Goal: Transaction & Acquisition: Purchase product/service

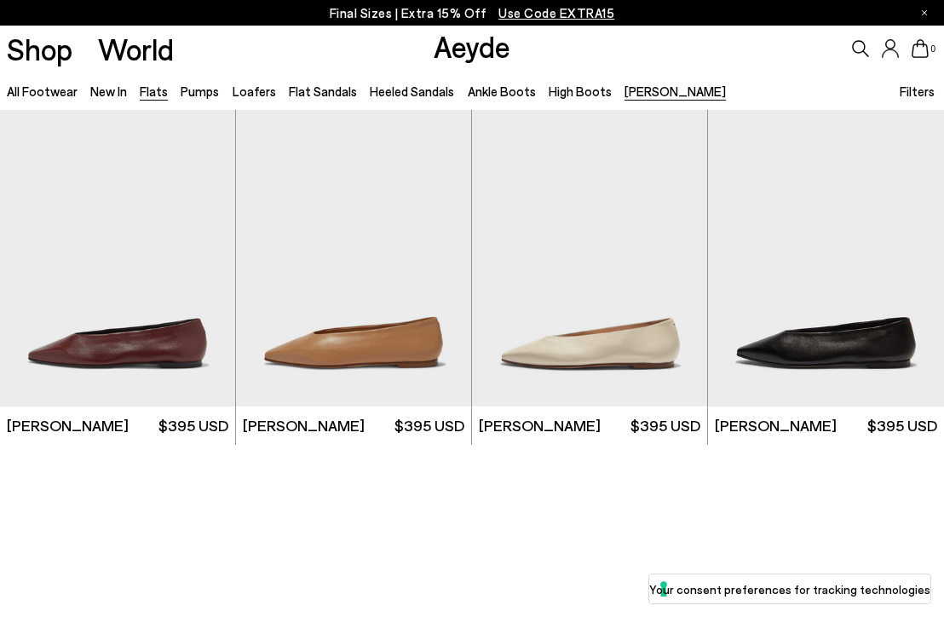
click at [163, 92] on link "Flats" at bounding box center [154, 91] width 28 height 15
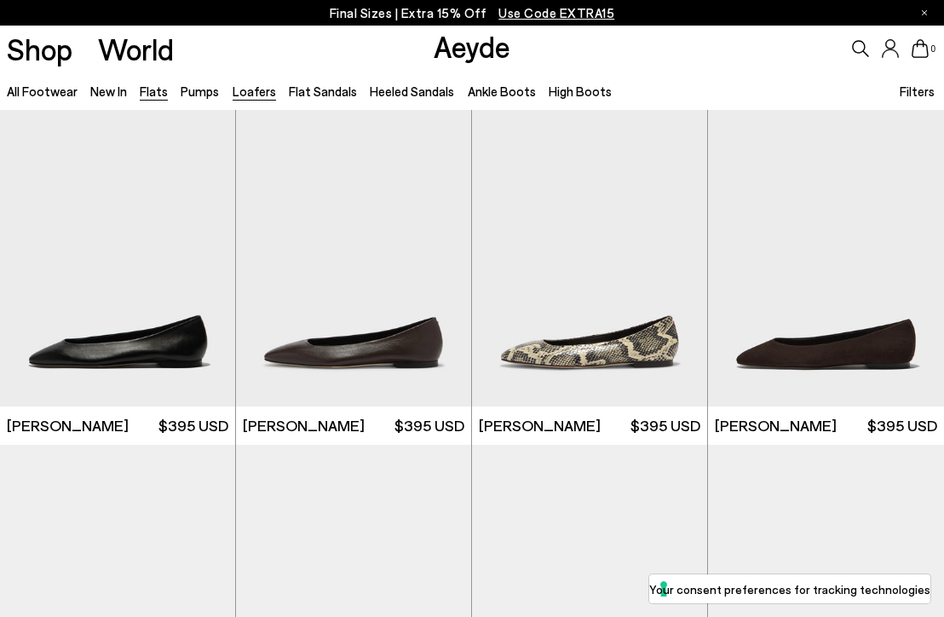
click at [248, 96] on link "Loafers" at bounding box center [254, 91] width 43 height 15
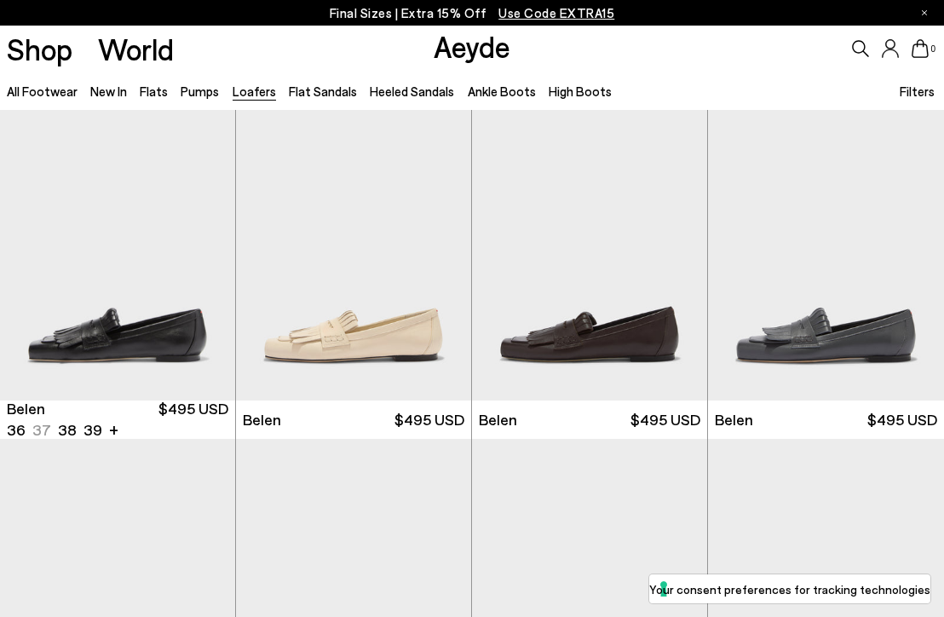
scroll to position [770, 0]
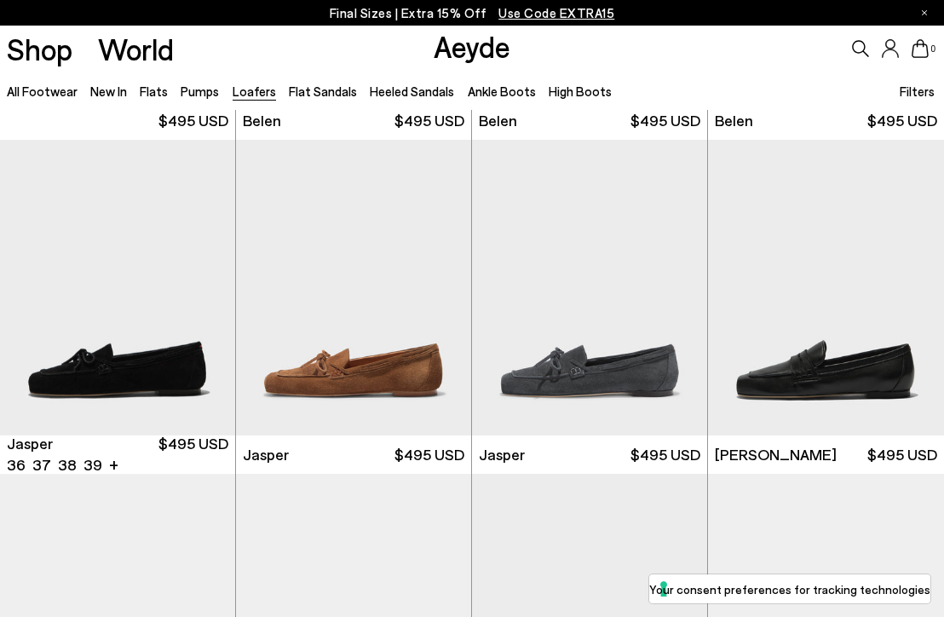
scroll to position [188, 0]
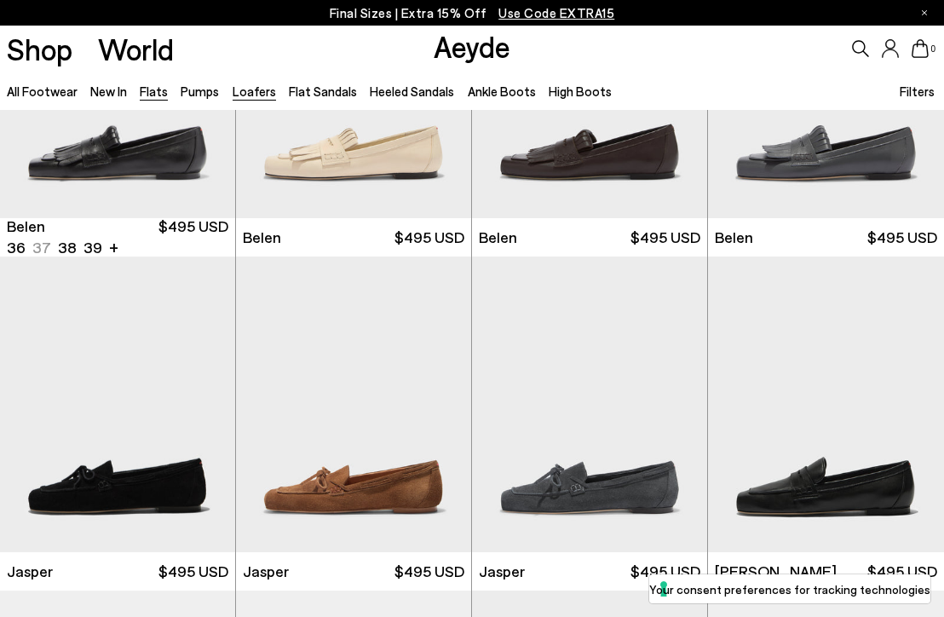
click at [157, 95] on link "Flats" at bounding box center [154, 91] width 28 height 15
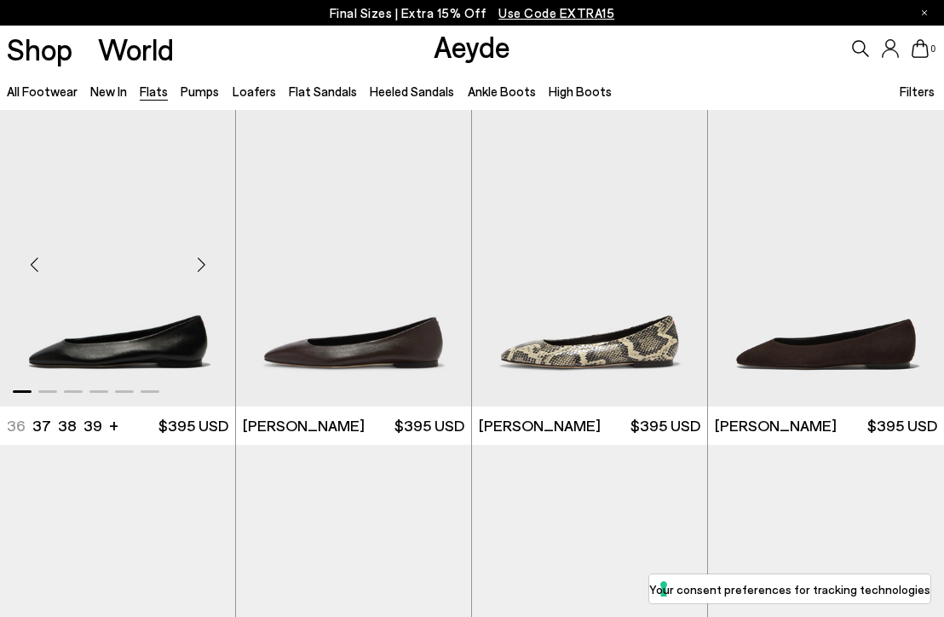
click at [195, 272] on div "Next slide" at bounding box center [201, 264] width 51 height 51
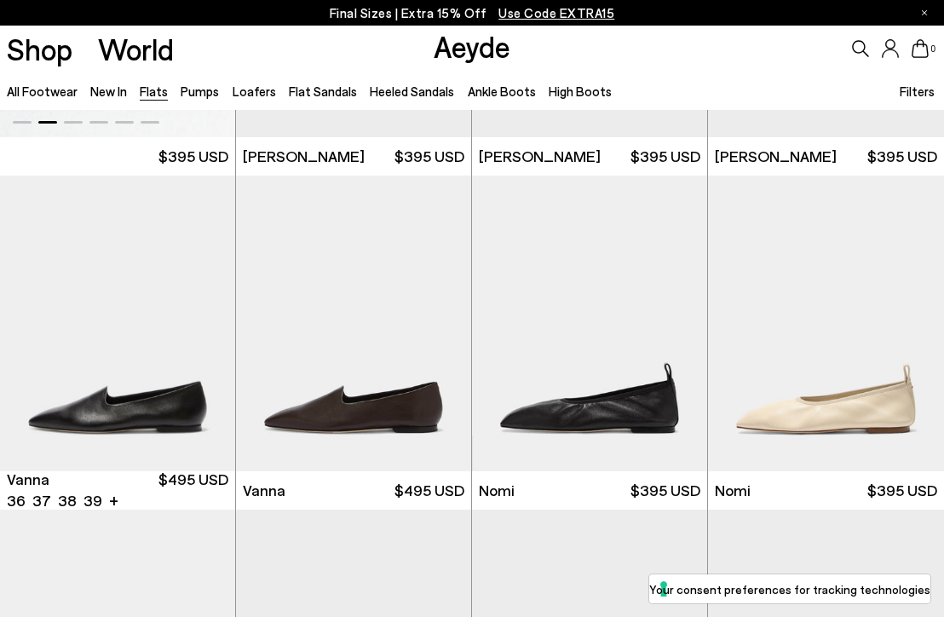
scroll to position [375, 0]
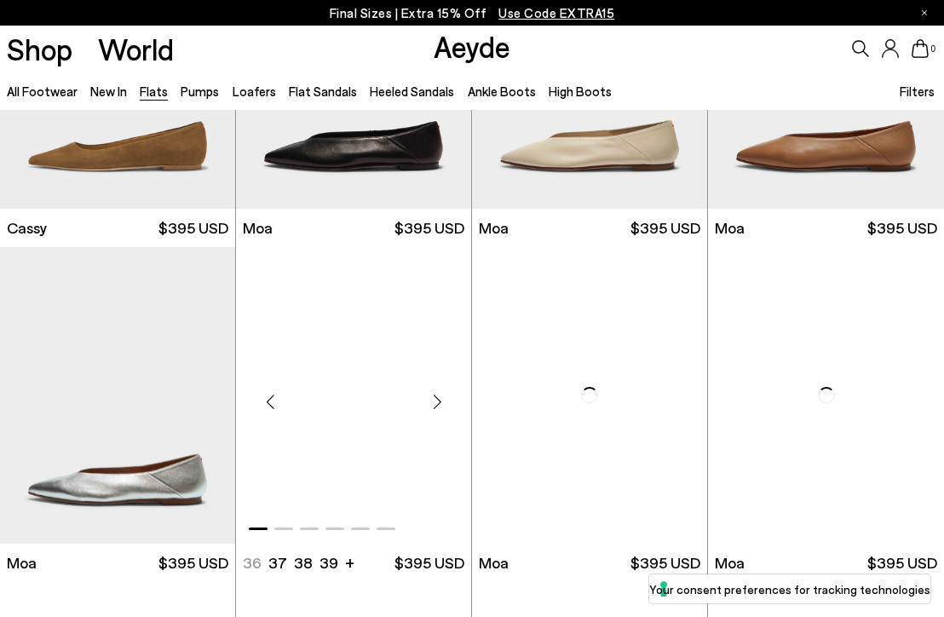
scroll to position [1712, 0]
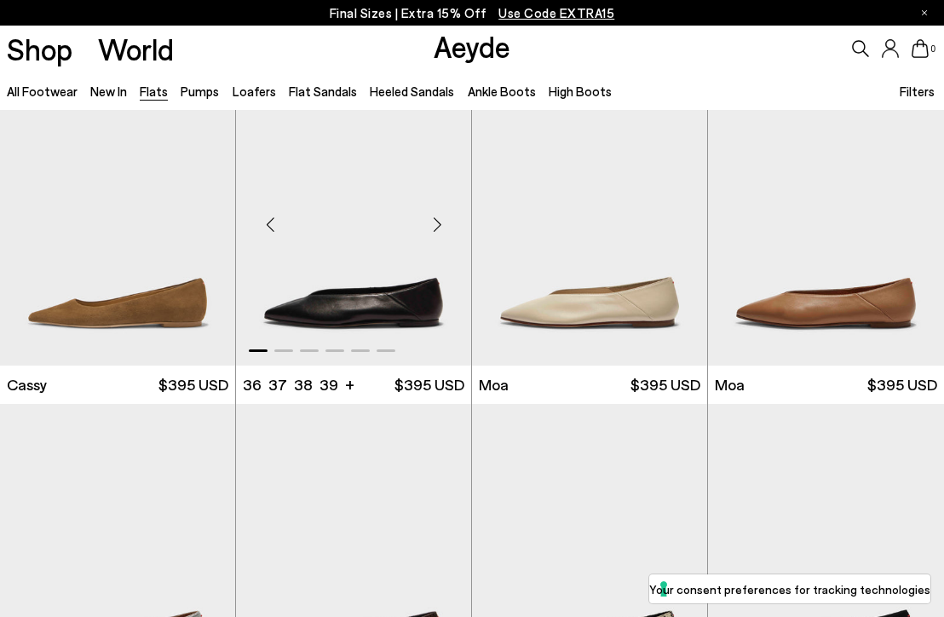
click at [424, 234] on div "Next slide" at bounding box center [437, 224] width 51 height 51
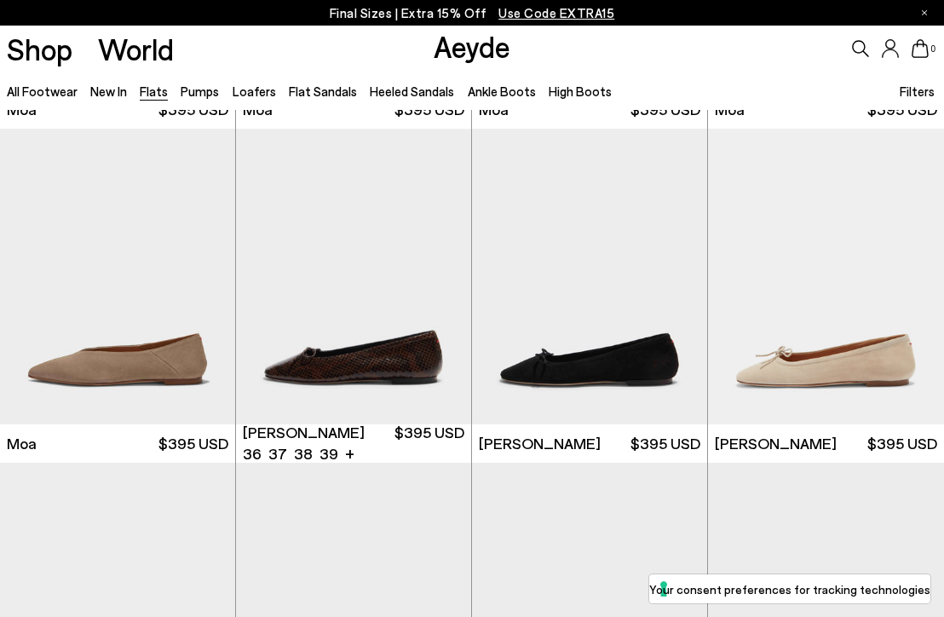
scroll to position [2328, 0]
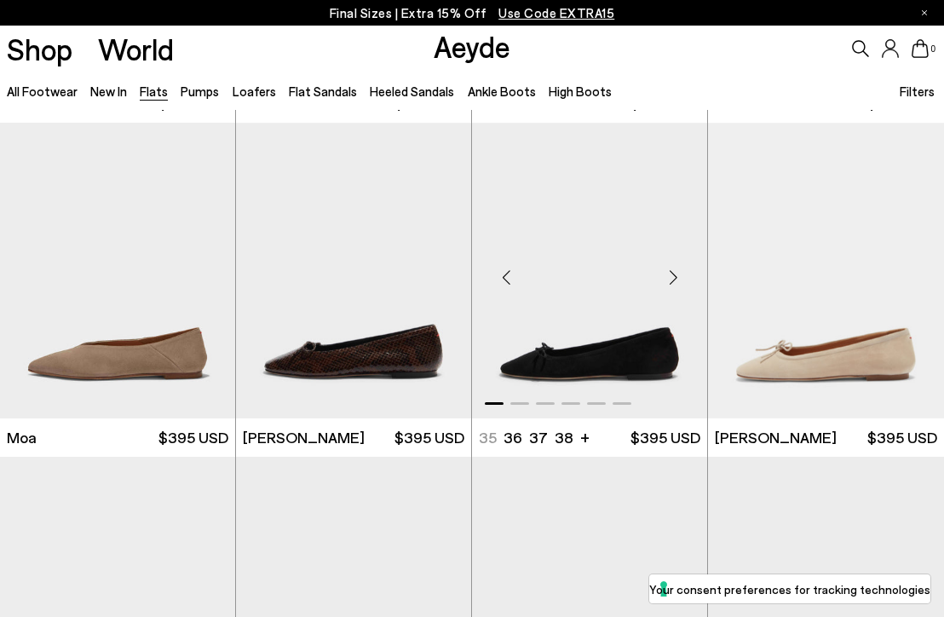
click at [686, 272] on div "Next slide" at bounding box center [673, 276] width 51 height 51
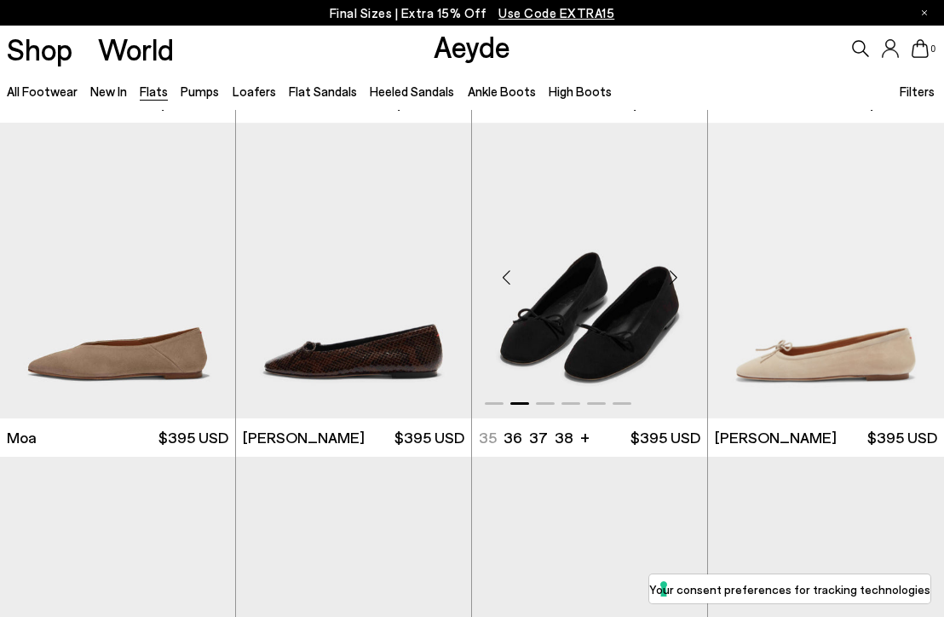
click at [686, 272] on div "Next slide" at bounding box center [673, 276] width 51 height 51
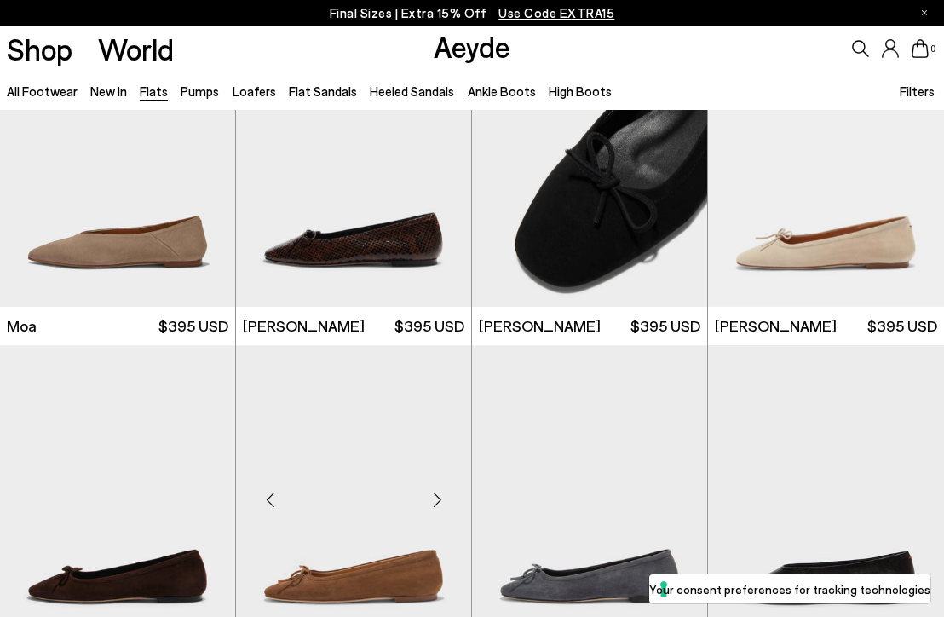
scroll to position [2431, 0]
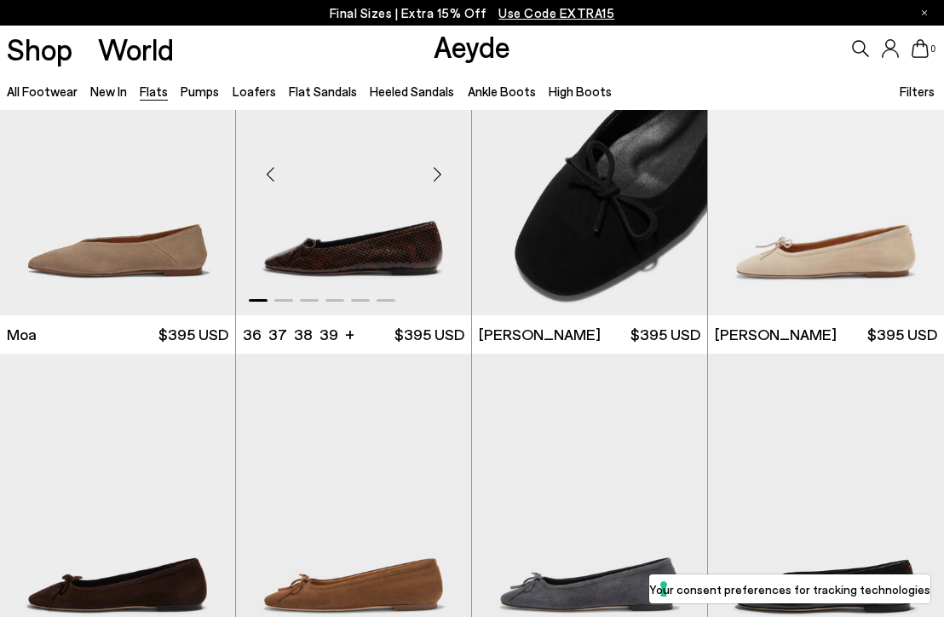
click at [432, 186] on div "Next slide" at bounding box center [437, 173] width 51 height 51
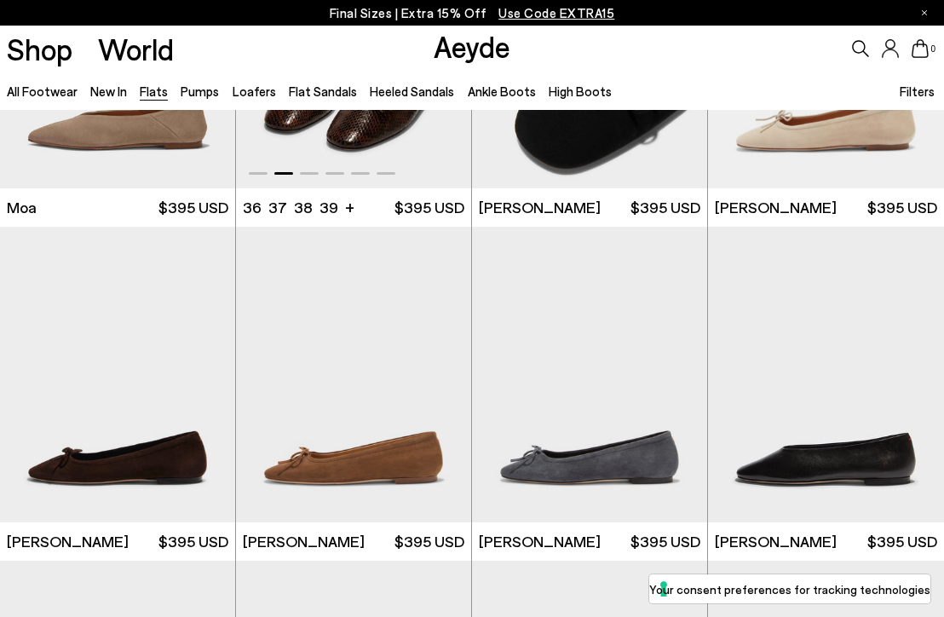
scroll to position [2792, 0]
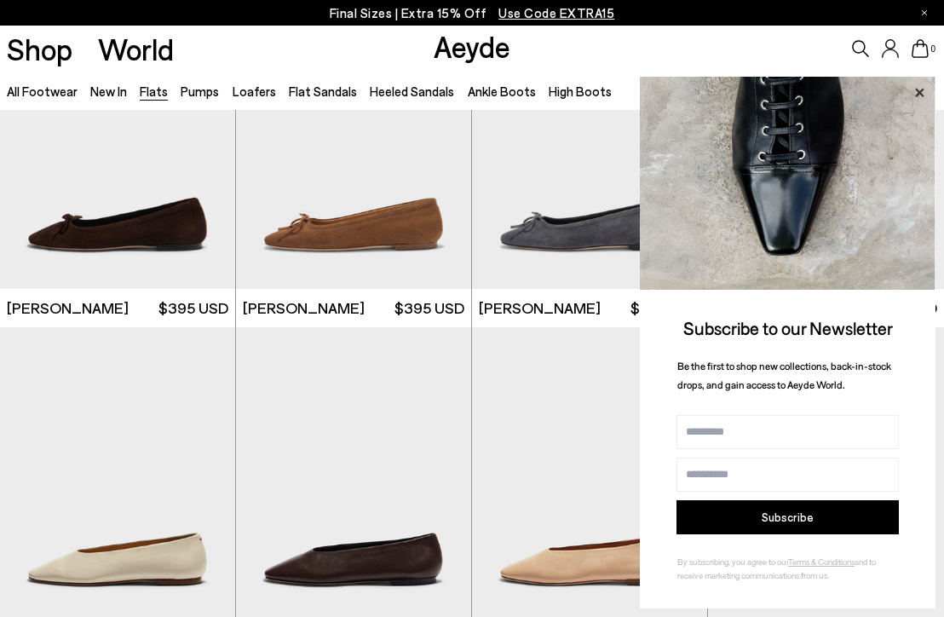
click at [914, 89] on icon at bounding box center [919, 93] width 22 height 22
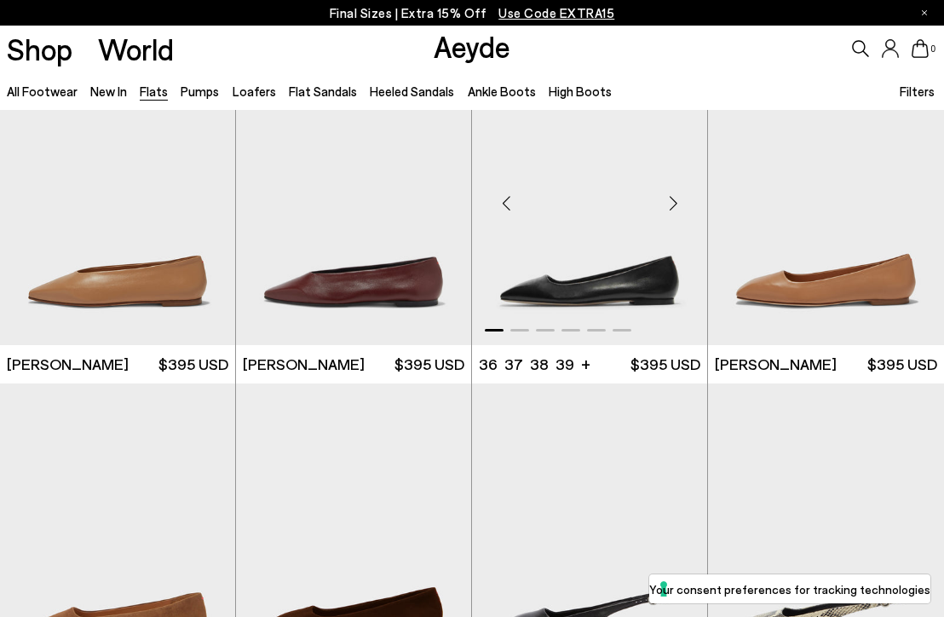
scroll to position [4265, 0]
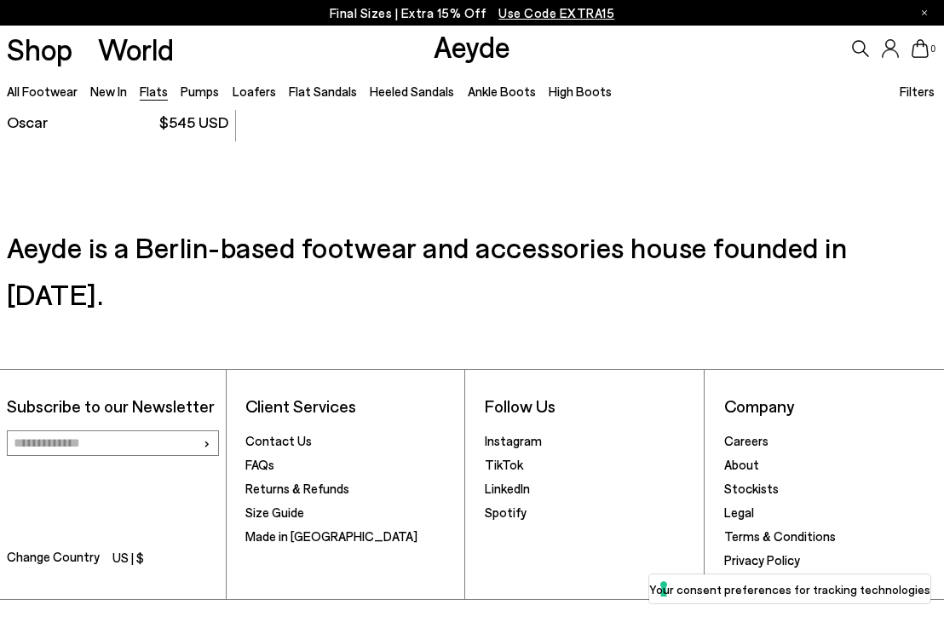
scroll to position [7394, 0]
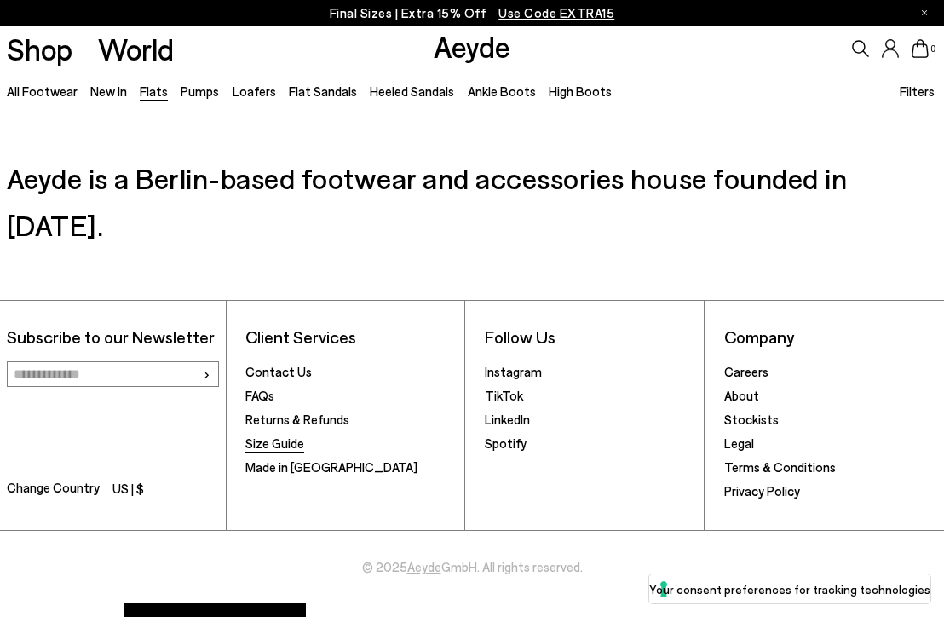
click at [275, 435] on link "Size Guide" at bounding box center [274, 442] width 59 height 15
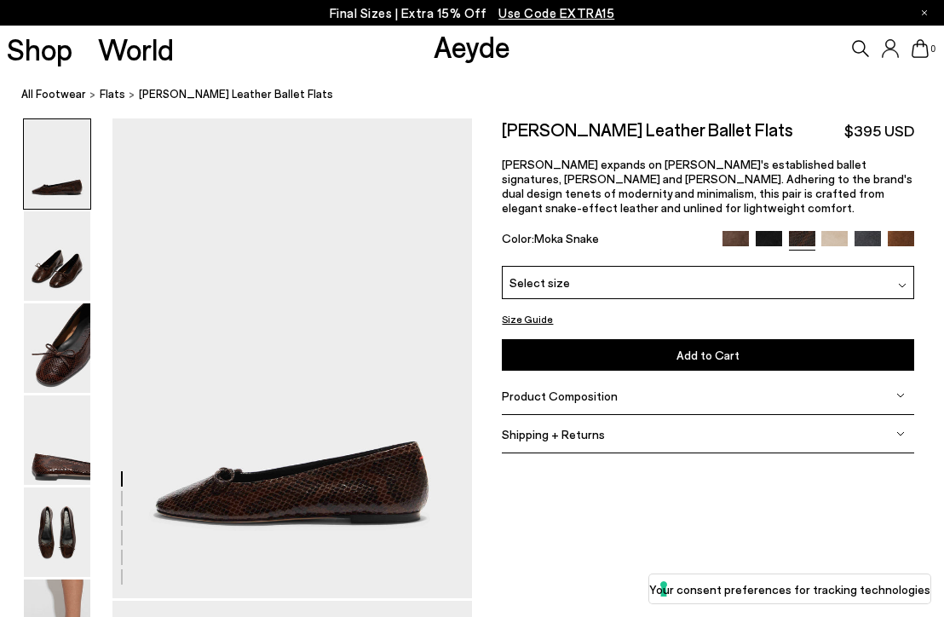
click at [764, 231] on img at bounding box center [769, 244] width 26 height 26
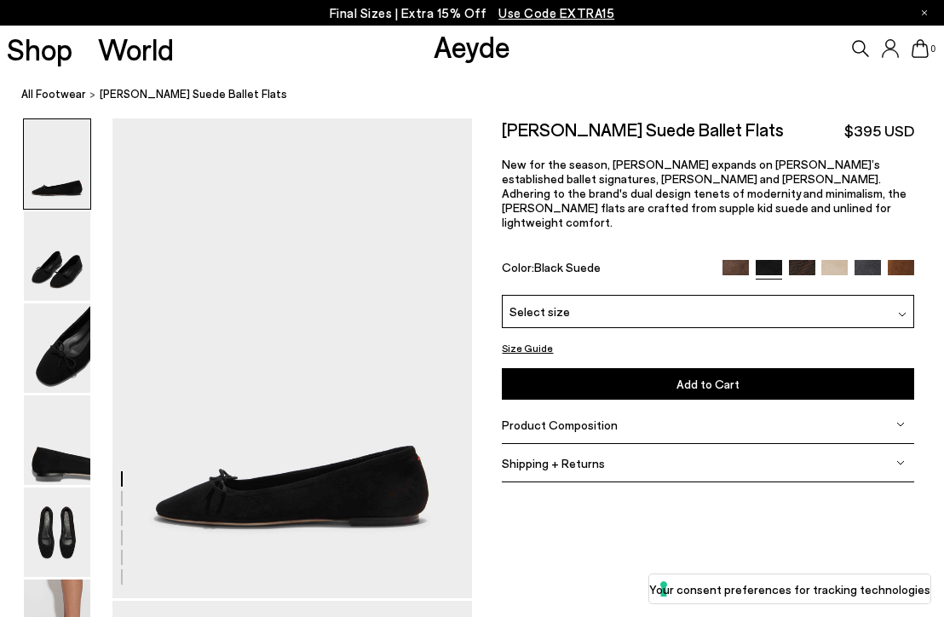
click at [861, 260] on img at bounding box center [868, 273] width 26 height 26
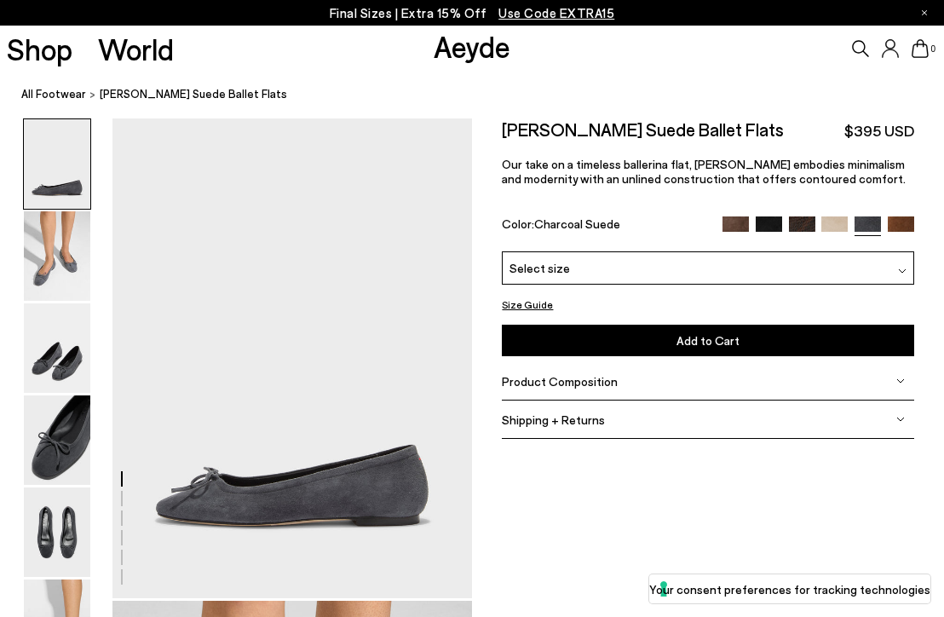
click at [764, 221] on img at bounding box center [769, 229] width 26 height 26
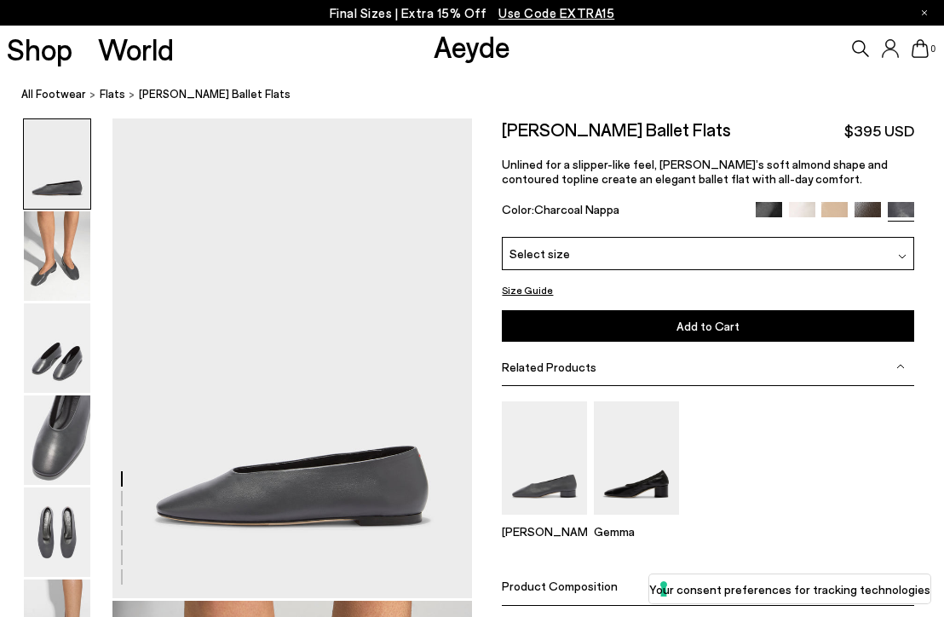
click at [773, 212] on img at bounding box center [769, 215] width 26 height 26
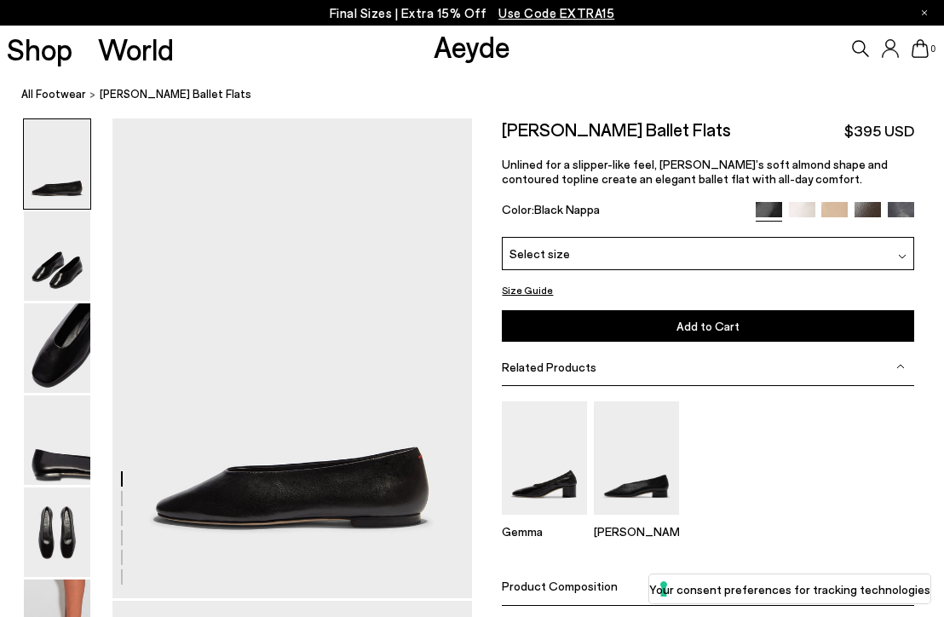
click at [752, 237] on div "Select size" at bounding box center [708, 253] width 412 height 33
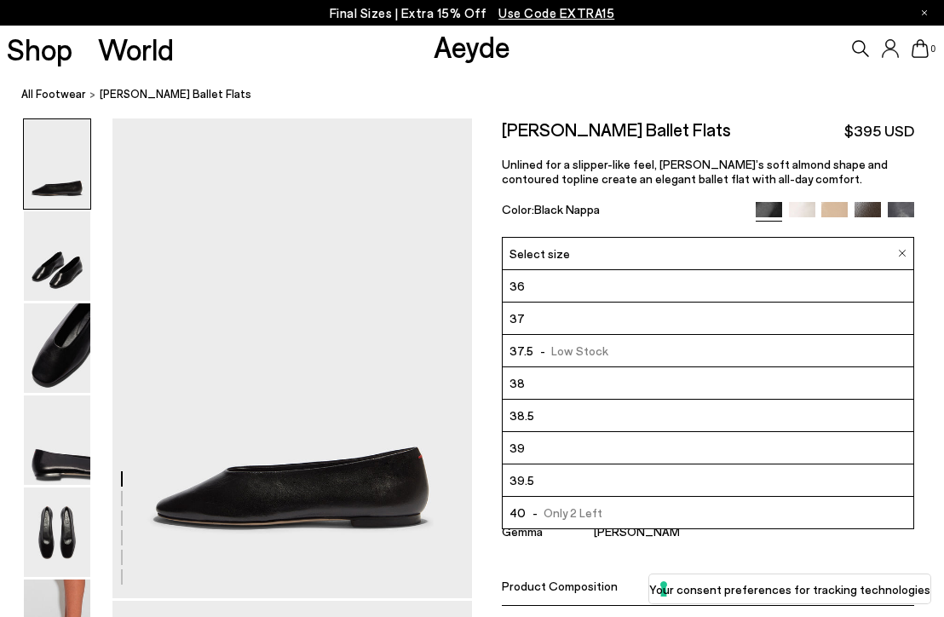
scroll to position [97, 0]
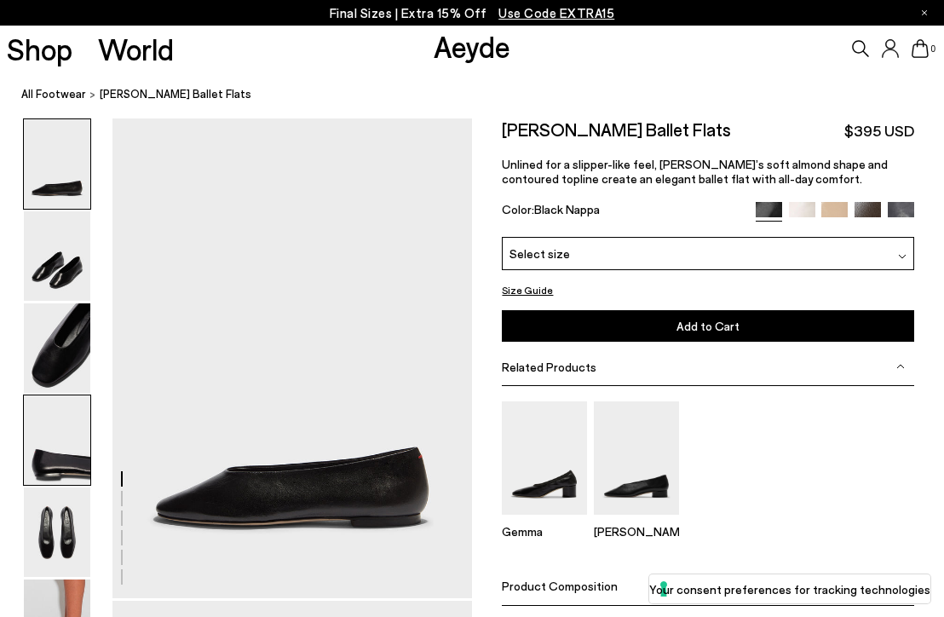
click at [36, 450] on img at bounding box center [57, 439] width 66 height 89
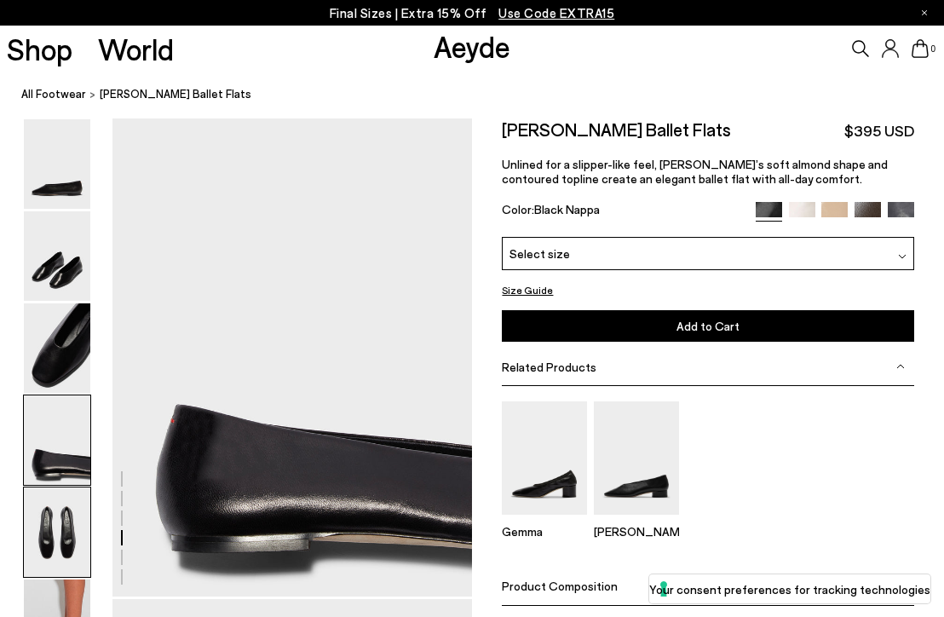
click at [43, 507] on img at bounding box center [57, 531] width 66 height 89
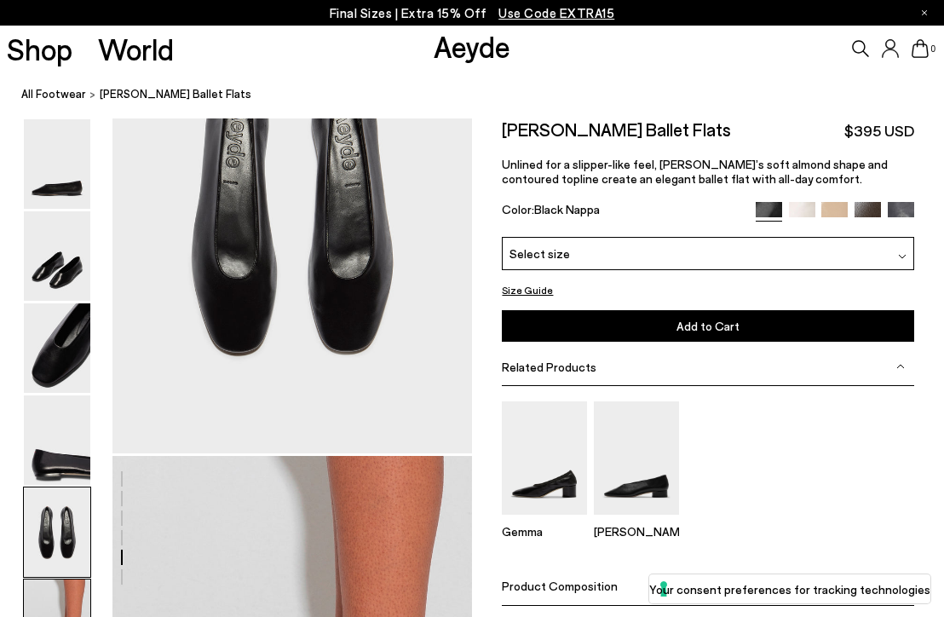
click at [55, 589] on img at bounding box center [57, 623] width 66 height 89
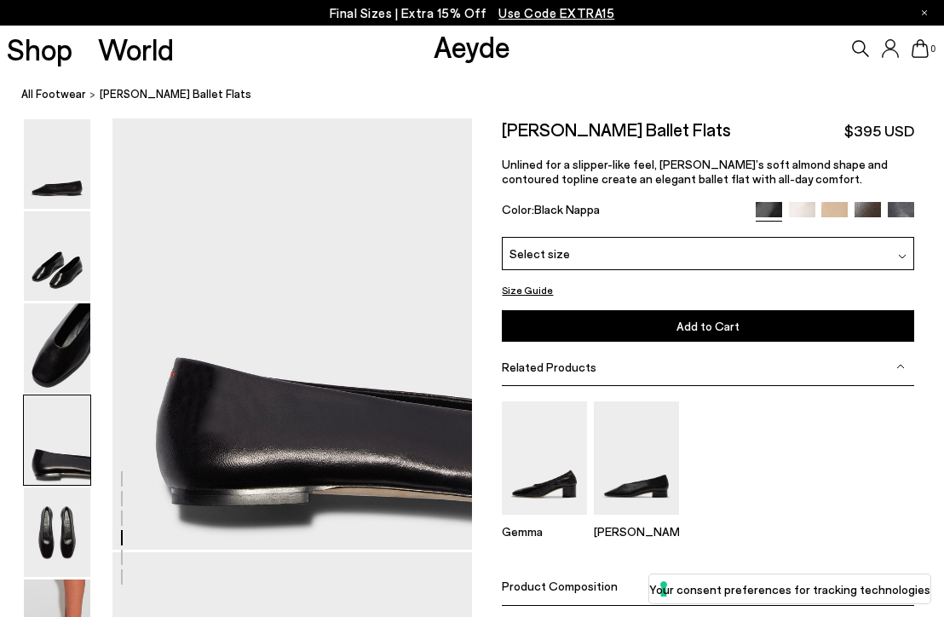
scroll to position [1462, 0]
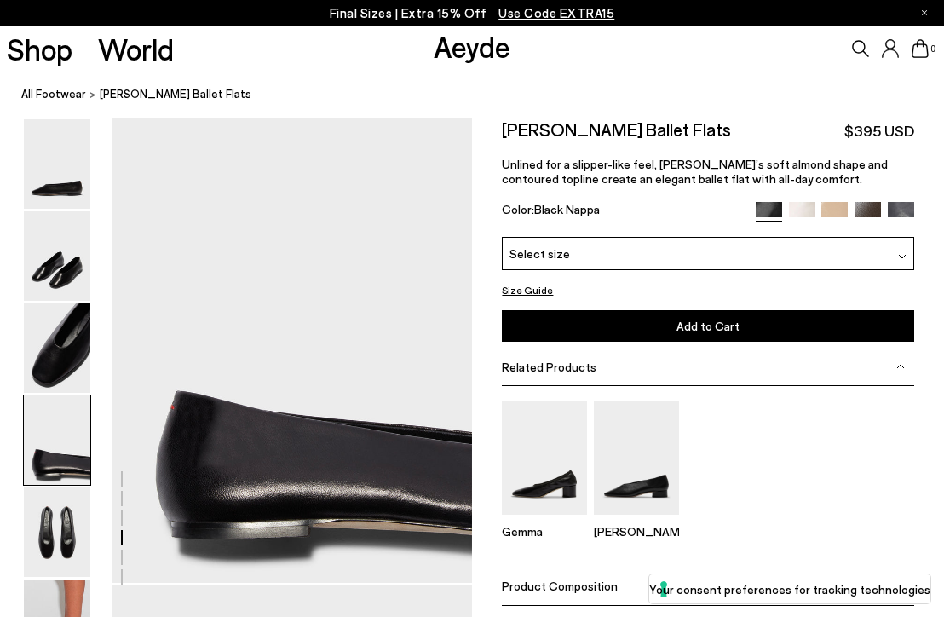
click at [541, 242] on div "Select size" at bounding box center [708, 253] width 412 height 33
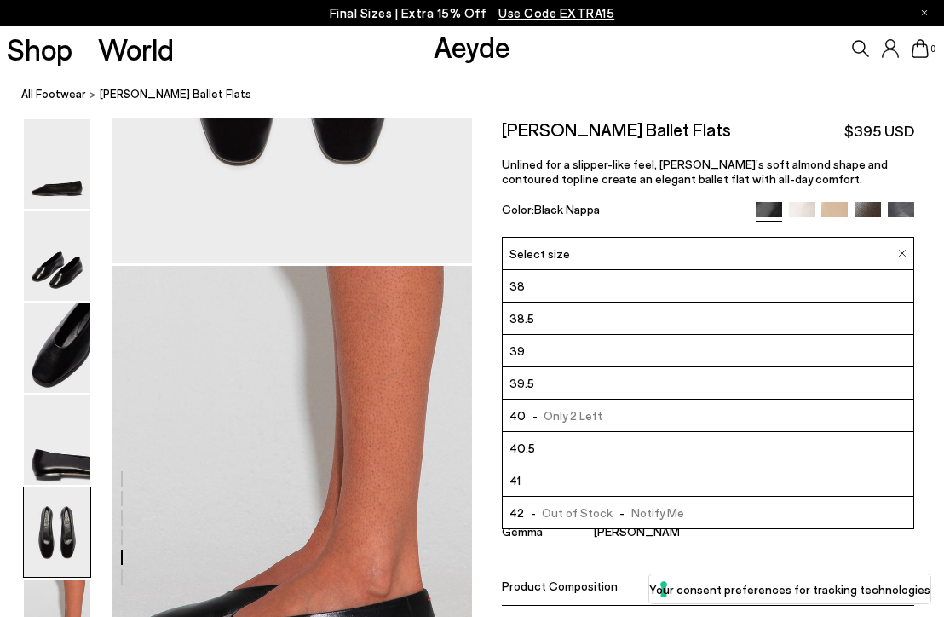
scroll to position [2354, 0]
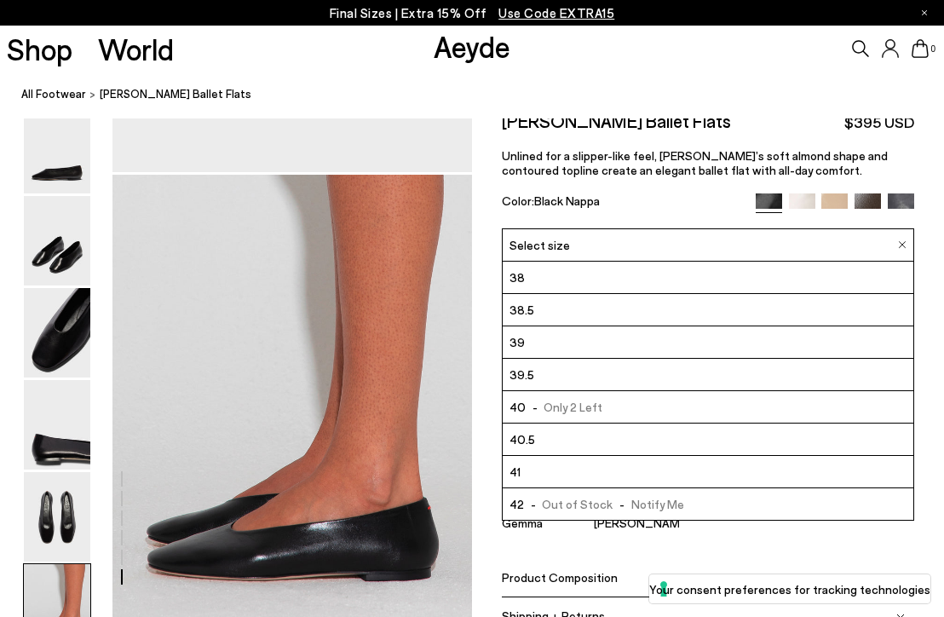
click at [325, 82] on nav "All Footwear Kirsten Ballet Flats" at bounding box center [482, 95] width 923 height 47
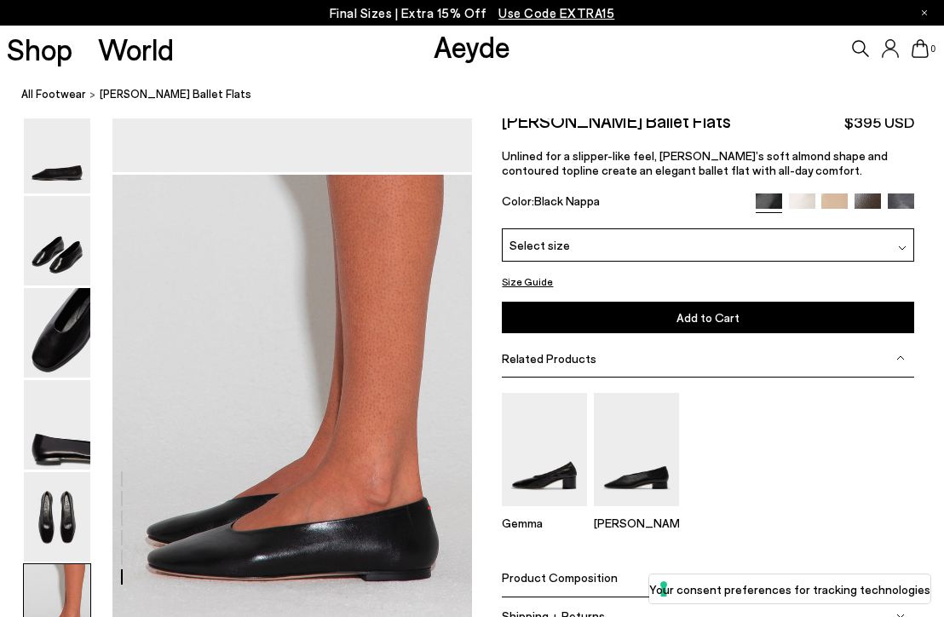
scroll to position [3716, 0]
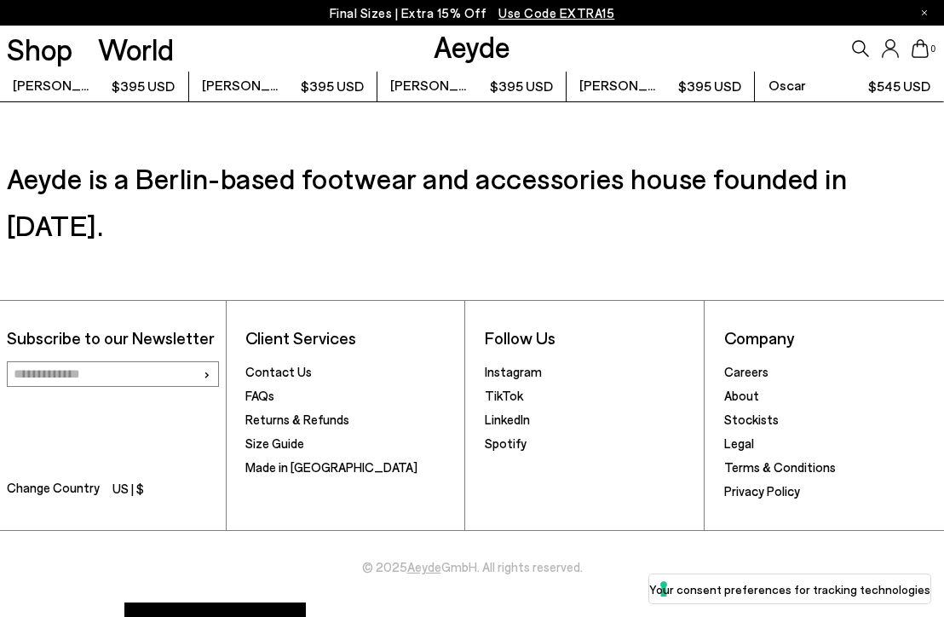
click at [549, 16] on span "Use Code EXTRA15" at bounding box center [557, 12] width 116 height 15
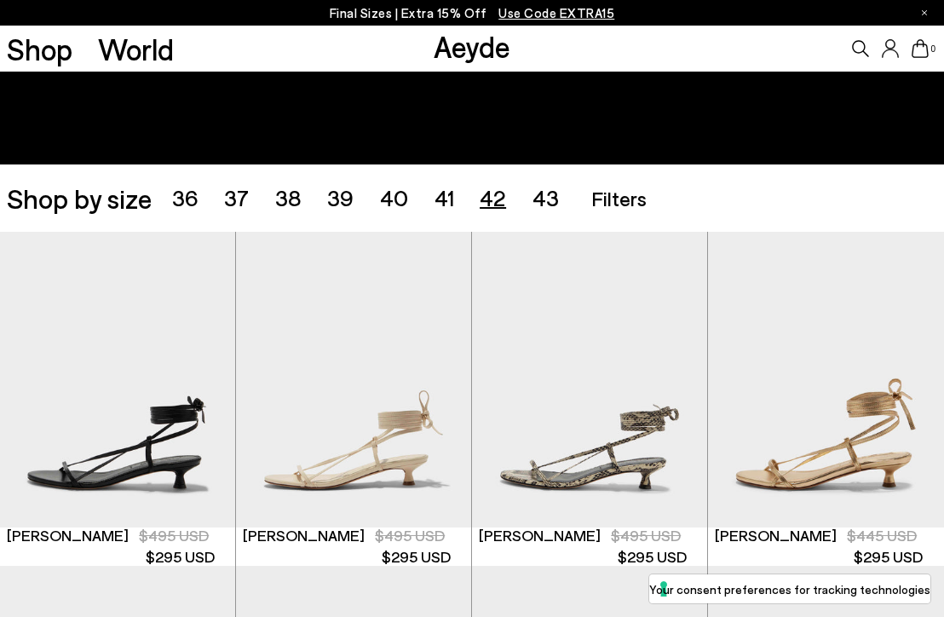
click at [487, 193] on span "42" at bounding box center [493, 197] width 26 height 26
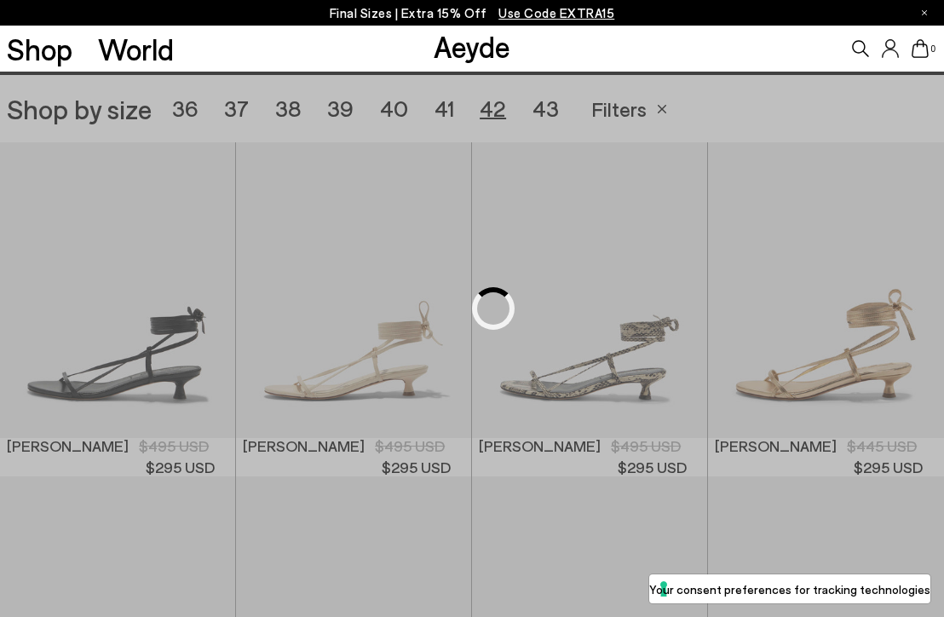
scroll to position [262, 0]
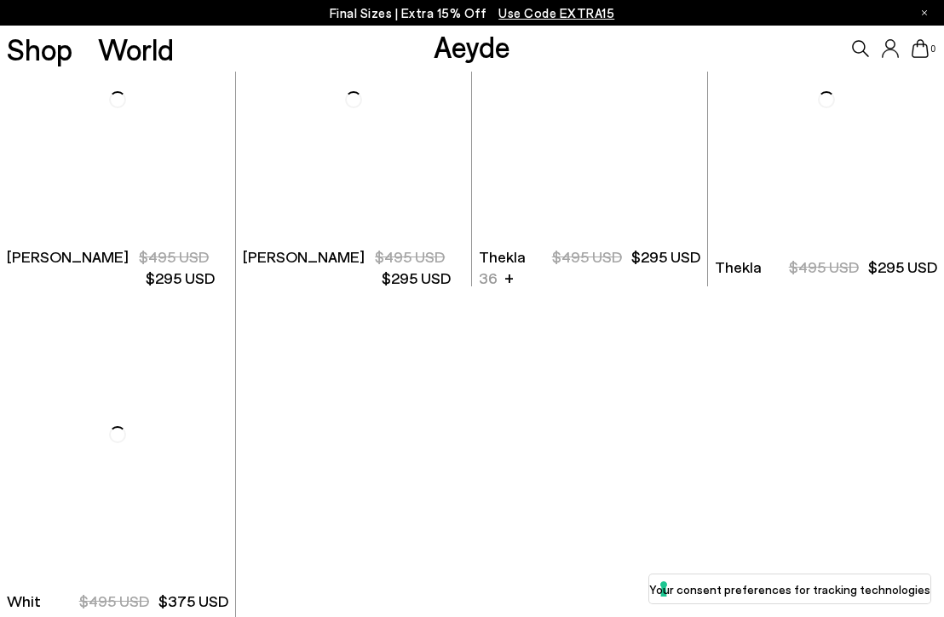
scroll to position [4652, 0]
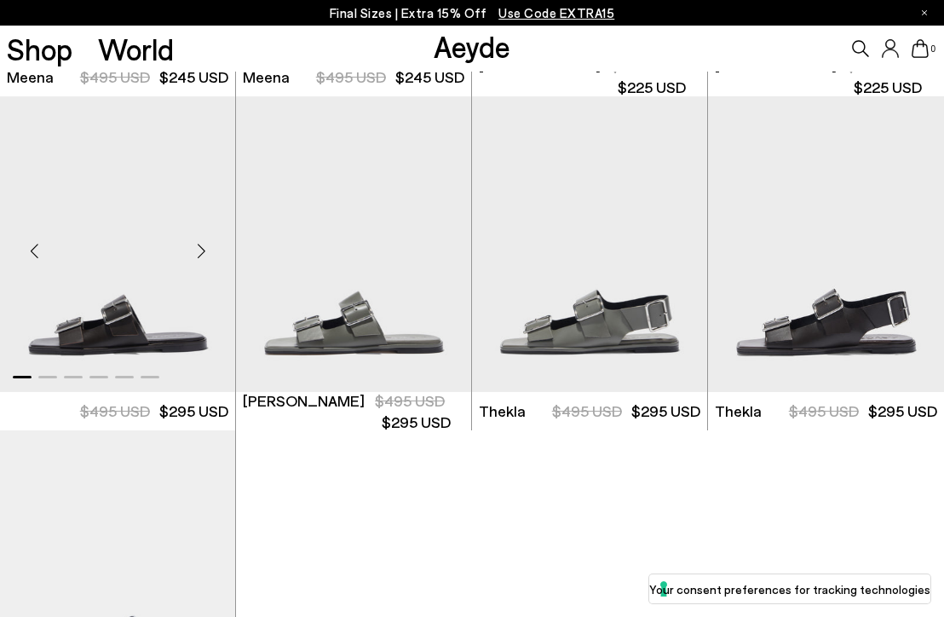
click at [165, 320] on img "1 / 6" at bounding box center [117, 244] width 235 height 296
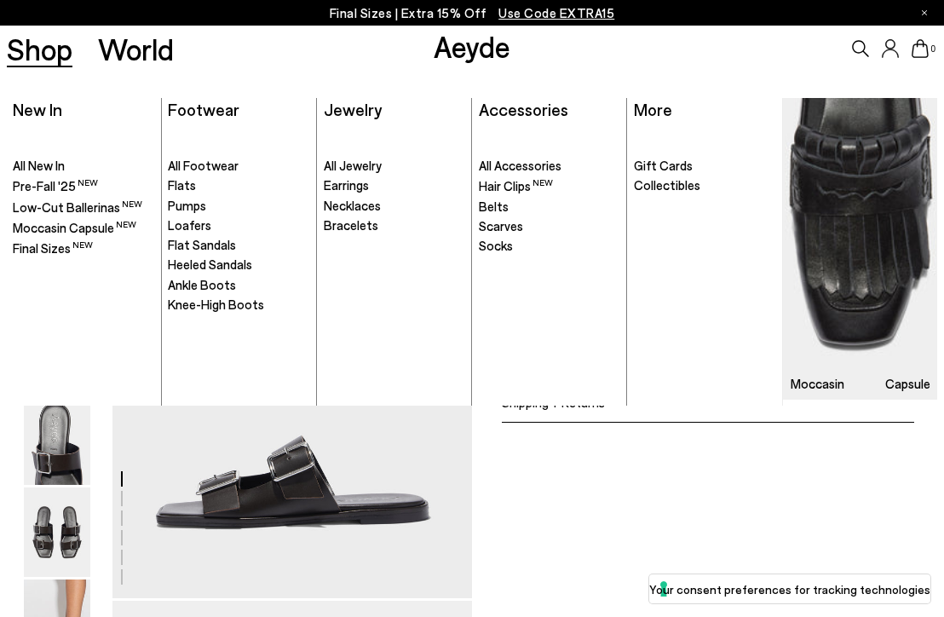
click at [61, 51] on link "Shop" at bounding box center [40, 49] width 66 height 30
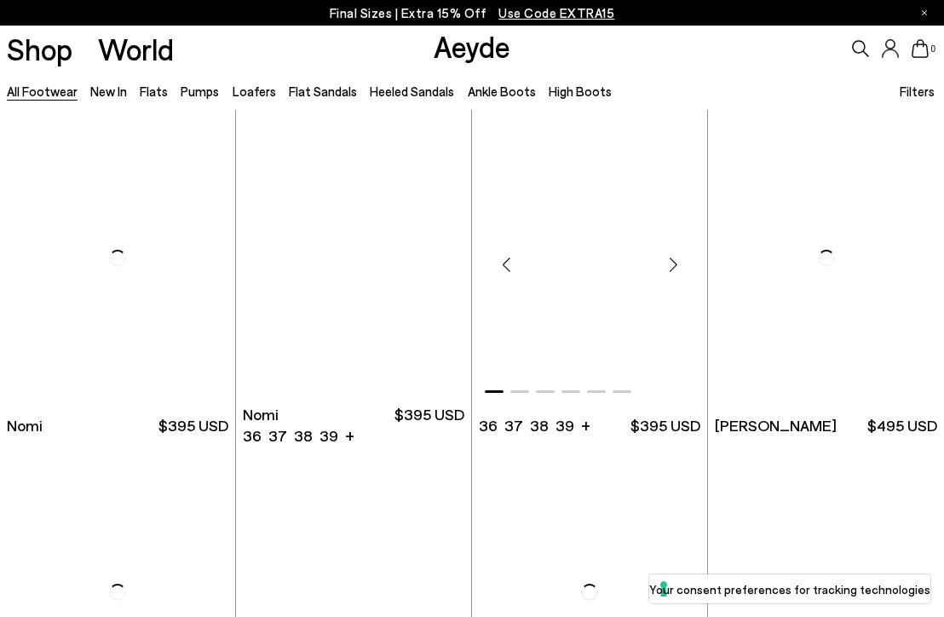
scroll to position [26, 0]
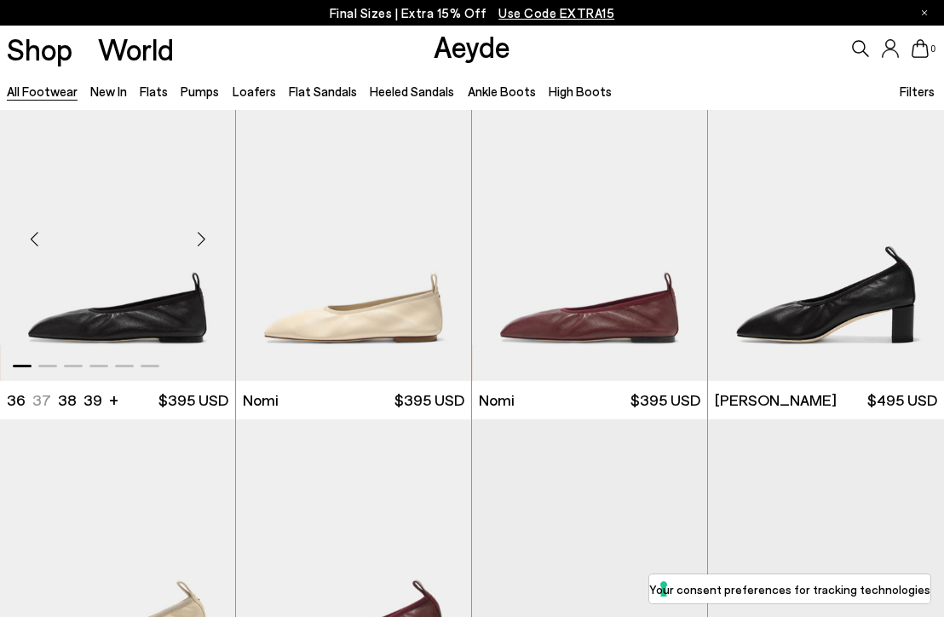
click at [205, 239] on div "Next slide" at bounding box center [201, 239] width 51 height 51
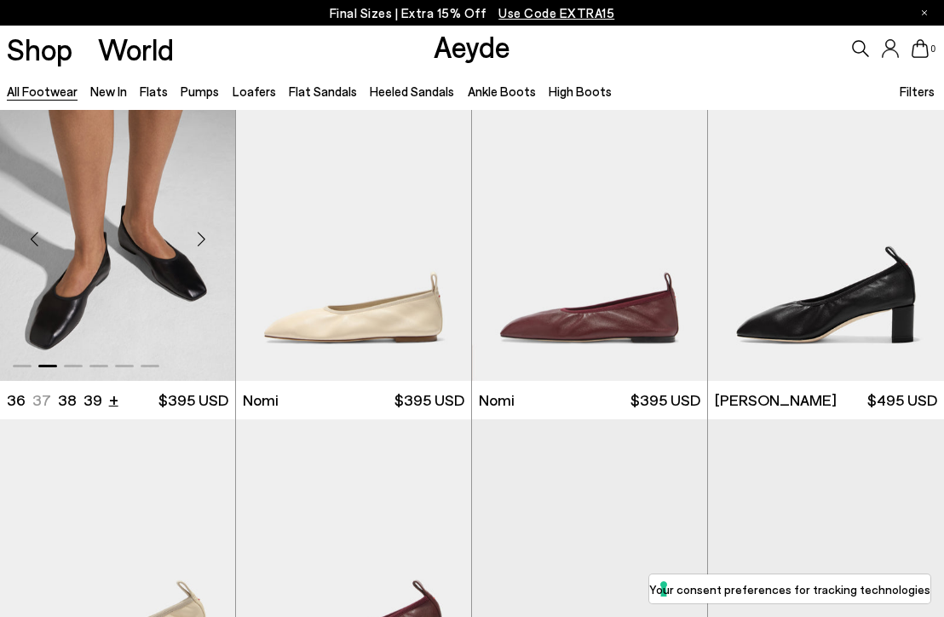
click at [112, 398] on li "+" at bounding box center [113, 399] width 9 height 23
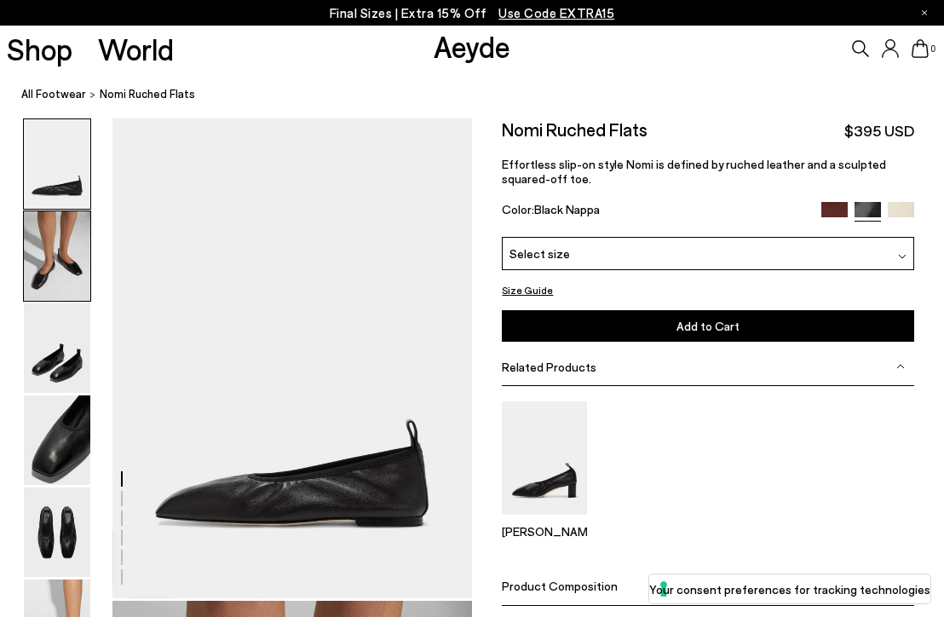
click at [48, 236] on img at bounding box center [57, 255] width 66 height 89
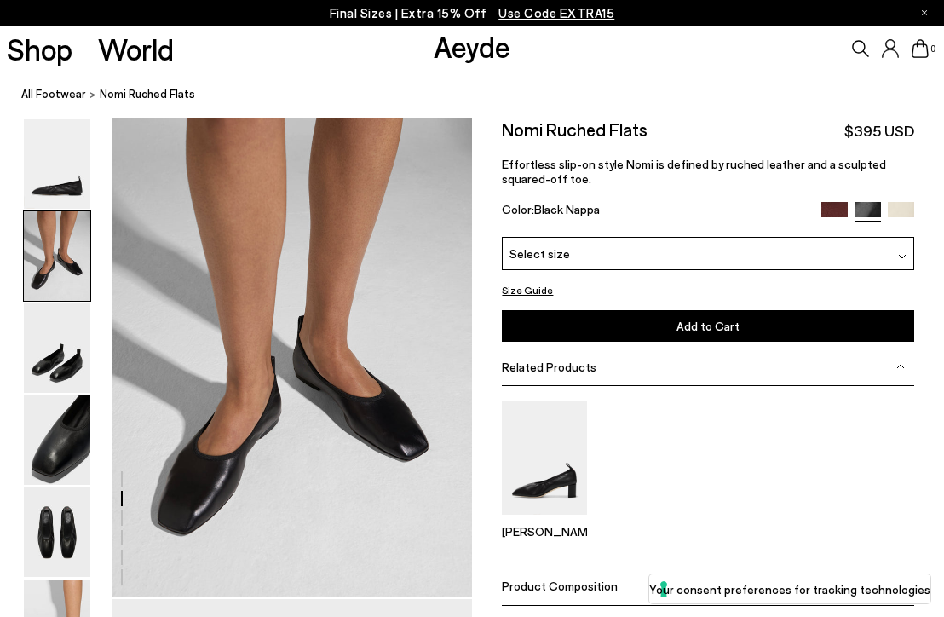
scroll to position [483, 0]
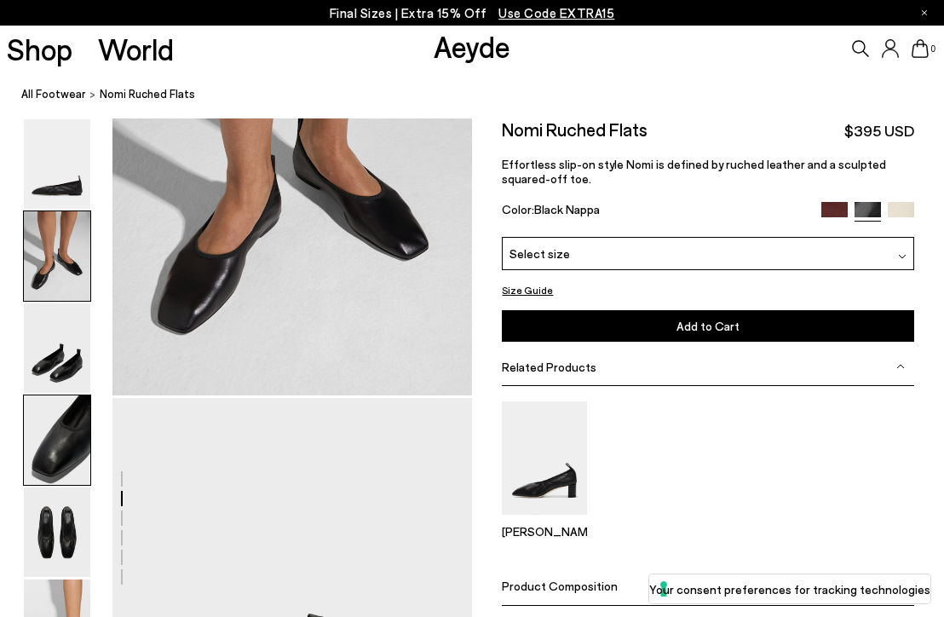
click at [42, 403] on img at bounding box center [57, 439] width 66 height 89
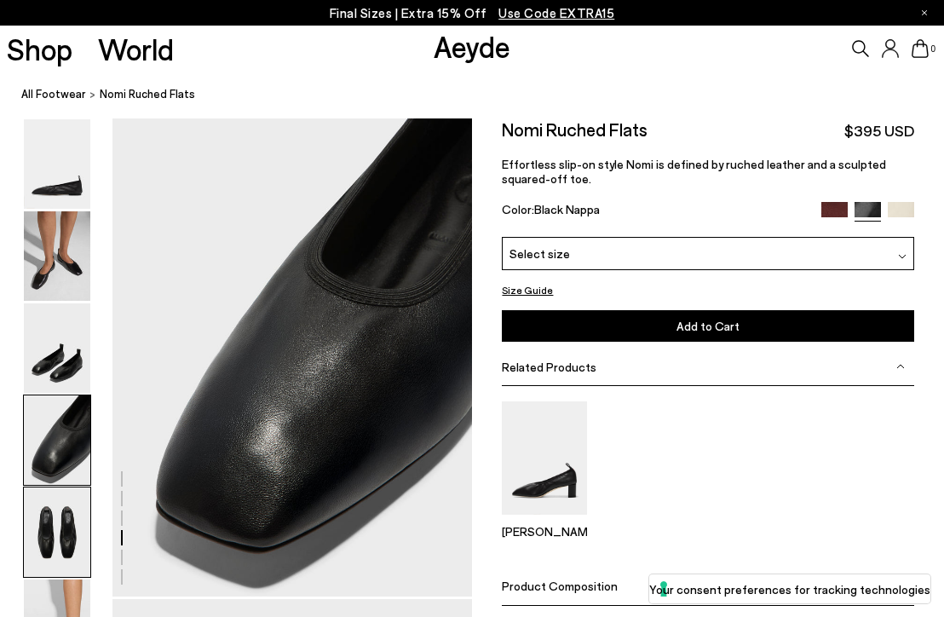
click at [50, 546] on img at bounding box center [57, 531] width 66 height 89
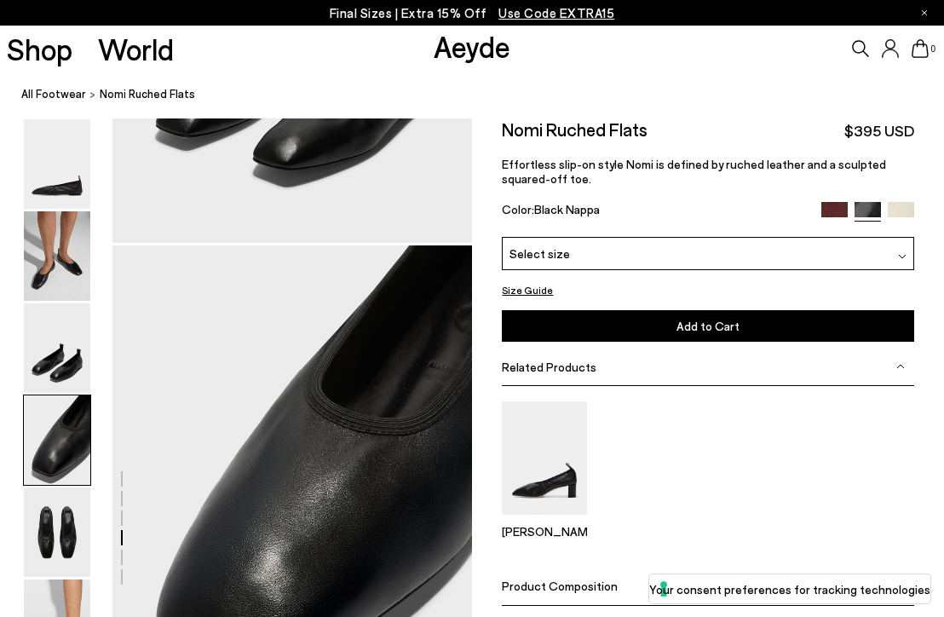
scroll to position [1287, 0]
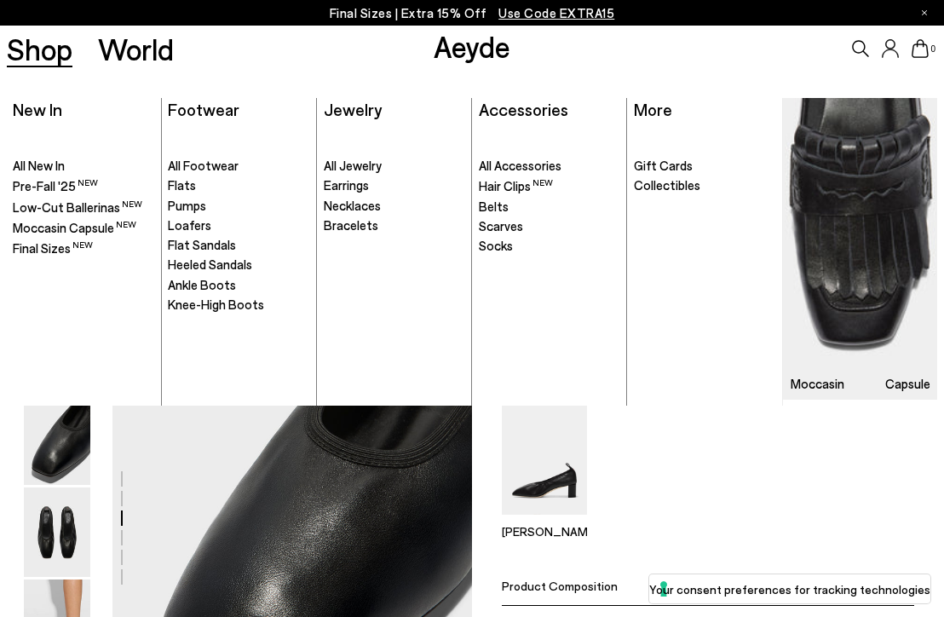
click at [43, 46] on link "Shop" at bounding box center [40, 49] width 66 height 30
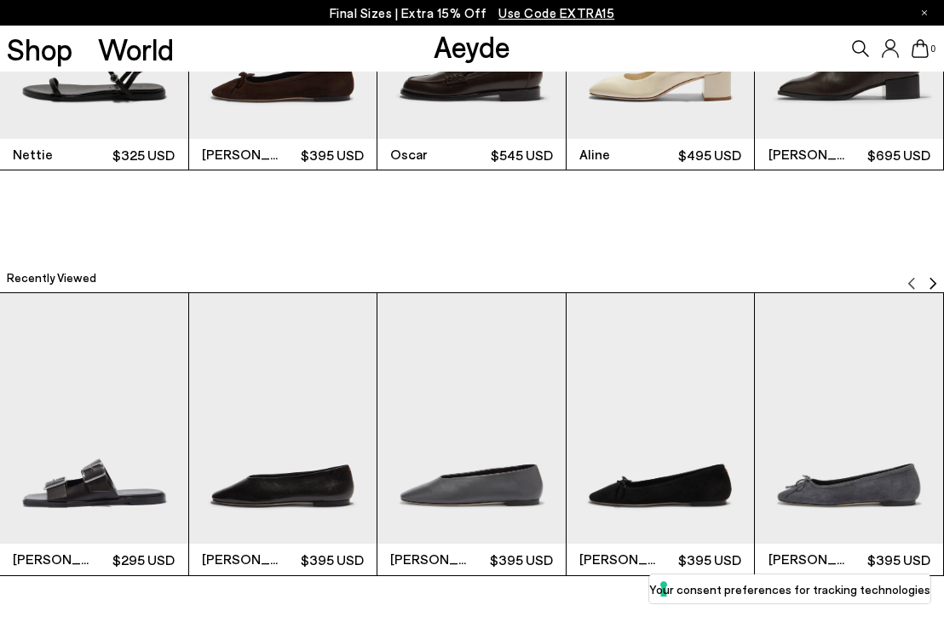
scroll to position [3716, 0]
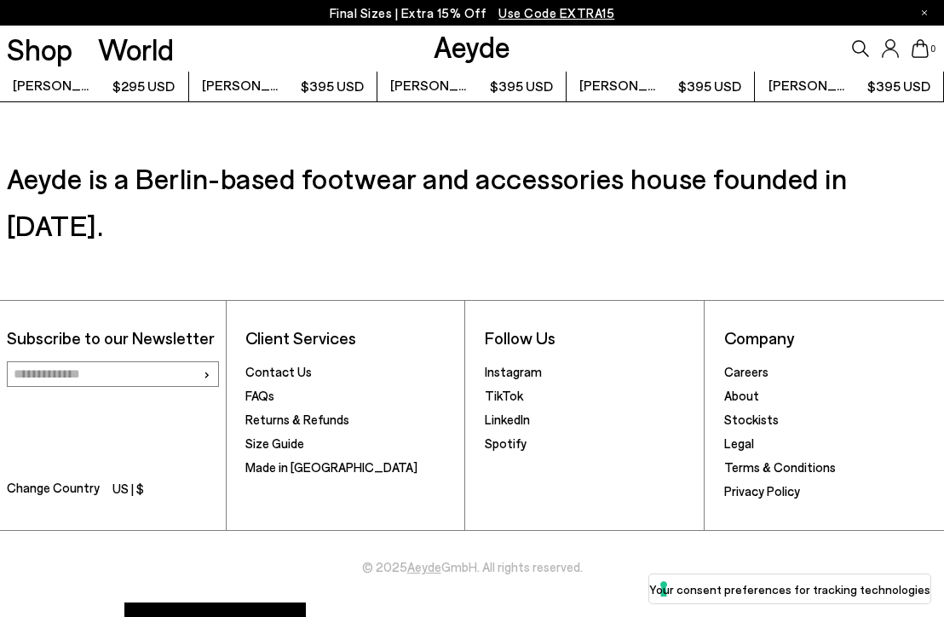
click at [132, 361] on input "email" at bounding box center [113, 374] width 212 height 26
type input "**********"
click at [210, 361] on input "**********" at bounding box center [113, 374] width 212 height 26
click at [204, 361] on span "›" at bounding box center [207, 373] width 8 height 25
